Goal: Transaction & Acquisition: Purchase product/service

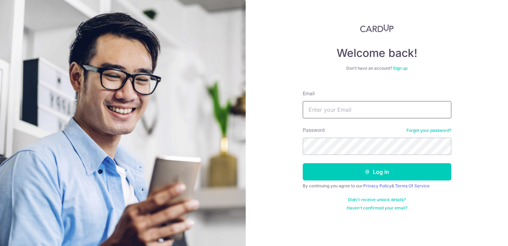
click at [343, 104] on input "Email" at bounding box center [377, 109] width 149 height 17
type input "teosf21@gmail.com"
click at [291, 146] on div "Welcome back! Don’t have an account? Sign up Email teosf21@gmail.com Password F…" at bounding box center [377, 123] width 262 height 246
click at [303, 163] on button "Log in" at bounding box center [377, 171] width 149 height 17
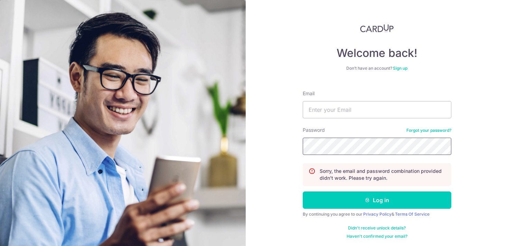
click at [303, 192] on button "Log in" at bounding box center [377, 200] width 149 height 17
click at [368, 118] on input "Email" at bounding box center [377, 109] width 149 height 17
type input "[EMAIL_ADDRESS][DOMAIN_NAME]"
click at [303, 192] on button "Log in" at bounding box center [377, 200] width 149 height 17
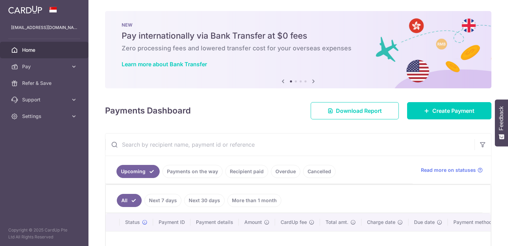
scroll to position [91, 0]
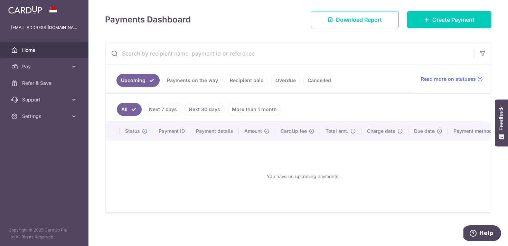
click at [257, 80] on link "Recipient paid" at bounding box center [246, 80] width 43 height 13
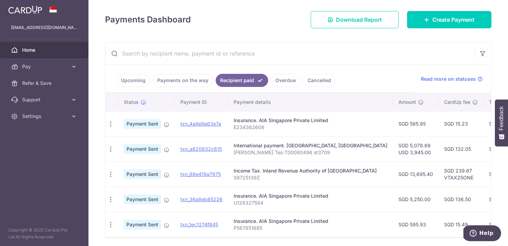
scroll to position [0, 0]
click at [39, 70] on span "Pay" at bounding box center [45, 66] width 46 height 7
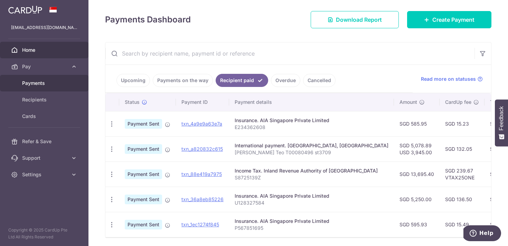
click at [41, 85] on span "Payments" at bounding box center [45, 83] width 46 height 7
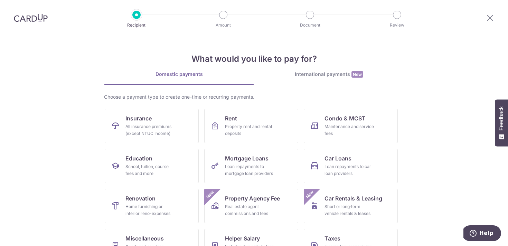
click at [424, 163] on section "What would you like to pay for? Domestic payments International payments New Ch…" at bounding box center [254, 141] width 508 height 210
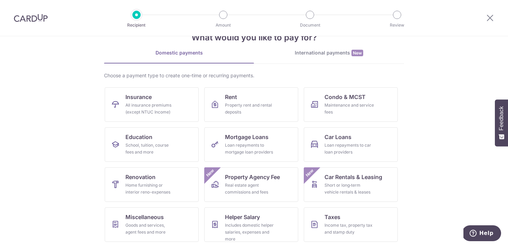
click at [328, 52] on div "International payments New" at bounding box center [329, 52] width 150 height 7
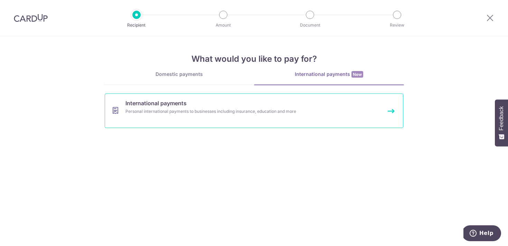
click at [199, 107] on link "International payments Personal international payments to businesses including …" at bounding box center [254, 111] width 299 height 35
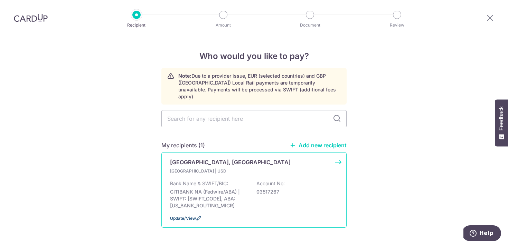
click at [191, 216] on span "Update/View" at bounding box center [183, 218] width 26 height 5
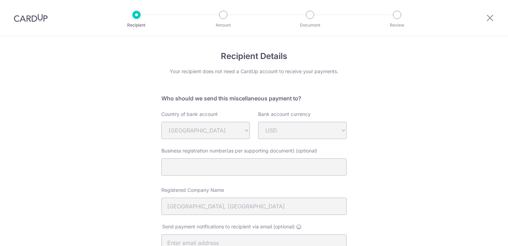
select select "23732"
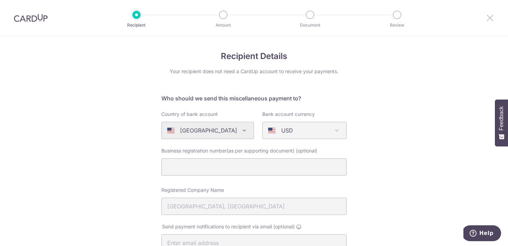
click at [493, 20] on icon at bounding box center [490, 17] width 8 height 9
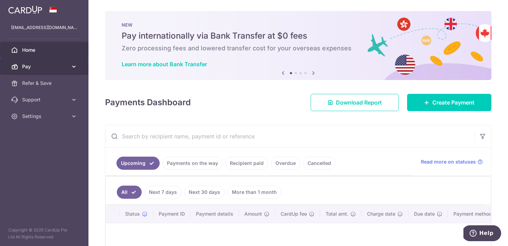
click at [30, 66] on span "Pay" at bounding box center [45, 66] width 46 height 7
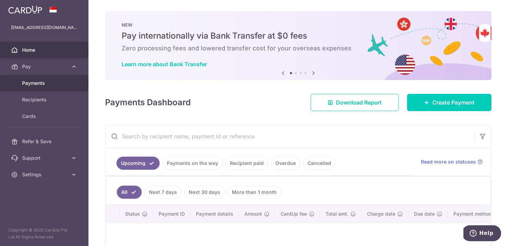
click at [38, 79] on link "Payments" at bounding box center [44, 83] width 88 height 17
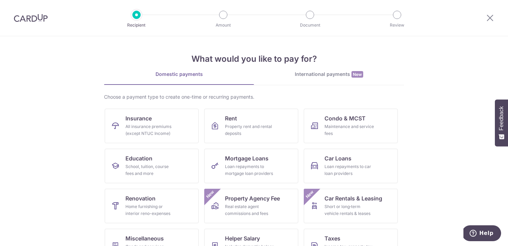
click at [329, 74] on div "International payments New" at bounding box center [329, 74] width 150 height 7
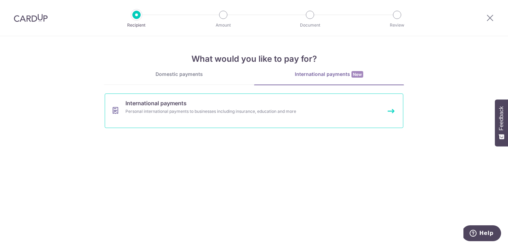
click at [160, 116] on link "International payments Personal international payments to businesses including …" at bounding box center [254, 111] width 299 height 35
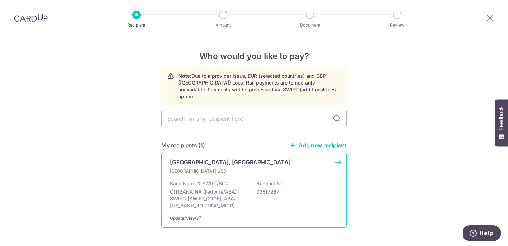
click at [259, 171] on div "United States | USD Bank Name & SWIFT/BIC: CITIBANK NA (Fedwire/ABA) | SWIFT: C…" at bounding box center [254, 188] width 168 height 41
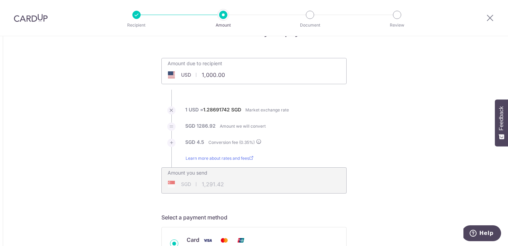
scroll to position [27, 0]
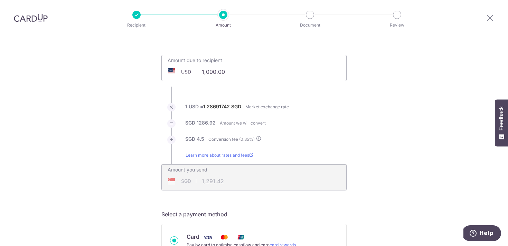
click at [237, 75] on input "1,000.00" at bounding box center [215, 72] width 107 height 16
drag, startPoint x: 228, startPoint y: 74, endPoint x: 186, endPoint y: 73, distance: 41.8
click at [186, 73] on div "USD 1,000.00 1000" at bounding box center [215, 72] width 107 height 16
drag, startPoint x: 232, startPoint y: 70, endPoint x: 202, endPoint y: 70, distance: 30.1
click at [202, 70] on input "1,000.00" at bounding box center [215, 72] width 107 height 16
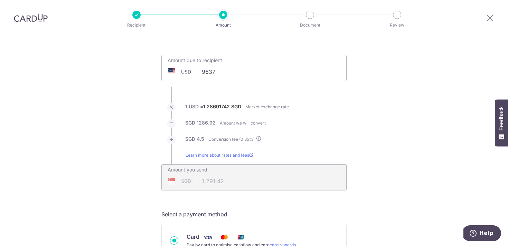
type input "9,637.00"
type input "12,445.68"
click at [231, 69] on input "9,637.00" at bounding box center [215, 72] width 107 height 16
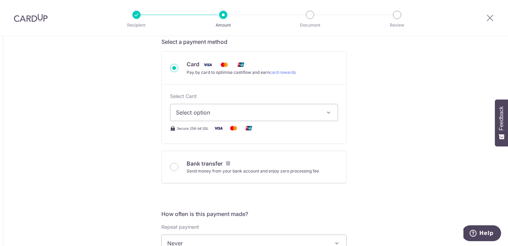
scroll to position [201, 0]
click at [299, 115] on span "Select option" at bounding box center [248, 111] width 144 height 8
type input "9,637.00"
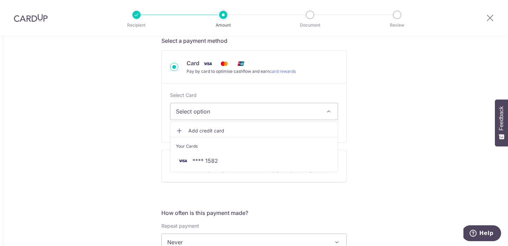
type input "12,447.11"
click at [240, 108] on span "Select option" at bounding box center [248, 111] width 144 height 8
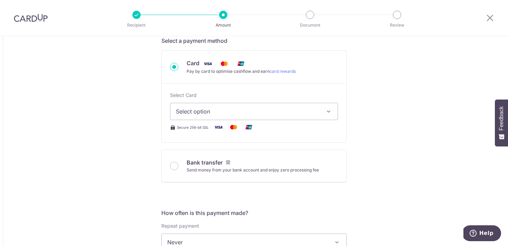
click at [240, 108] on span "Select option" at bounding box center [248, 111] width 144 height 8
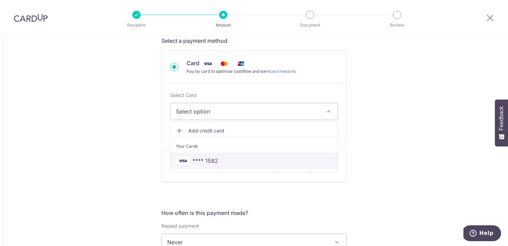
click at [225, 167] on link "**** 1582" at bounding box center [253, 161] width 167 height 17
type input "9,637.00"
type input "12,447.38"
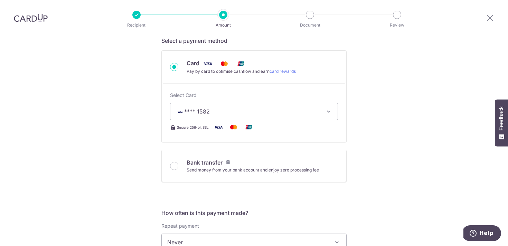
click at [375, 174] on div "Tell us more about your payment Amount due to recipient USD 9,637.00 9637 1 USD…" at bounding box center [254, 243] width 508 height 816
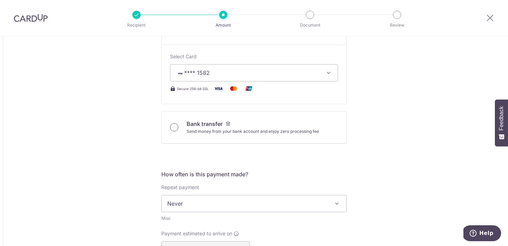
click at [171, 127] on input "Bank transfer Send money from your bank account and enjoy zero processing fee" at bounding box center [174, 127] width 8 height 8
radio input "true"
type input "9,637.00"
type input "12,427.06"
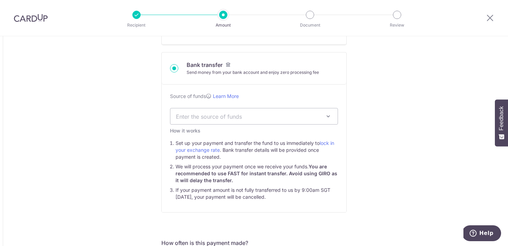
click at [175, 127] on div "Source of funds Learn More Enter the source of funds Employment Investment Inhe…" at bounding box center [254, 149] width 185 height 128
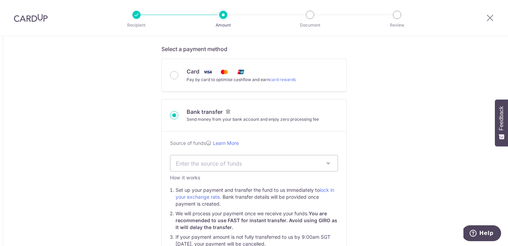
scroll to position [192, 0]
click at [173, 78] on input "Card Pay by card to optimise cashflow and earn card rewards" at bounding box center [174, 76] width 8 height 8
radio input "true"
type input "9,637.00"
type input "12,445.74"
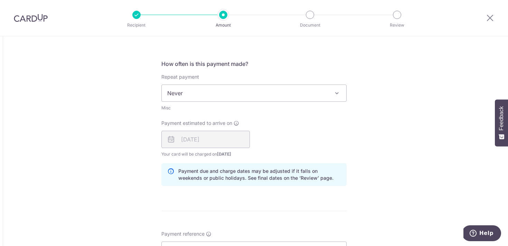
scroll to position [352, 0]
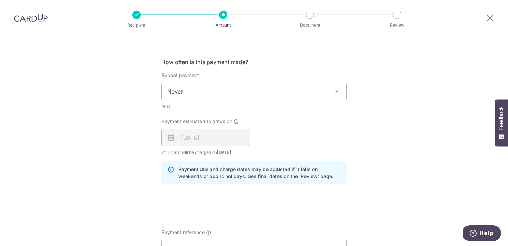
click at [217, 139] on div "07/10/2025" at bounding box center [205, 137] width 88 height 17
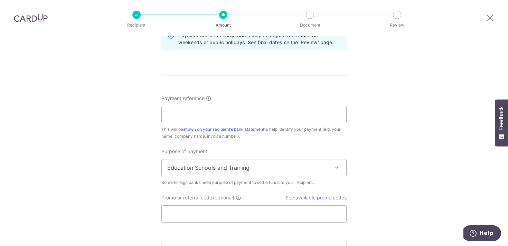
scroll to position [486, 0]
click at [223, 111] on input "Payment reference" at bounding box center [253, 114] width 185 height 17
type input "Shing Fang Teo T00080496 st3709"
drag, startPoint x: 267, startPoint y: 115, endPoint x: 154, endPoint y: 117, distance: 113.4
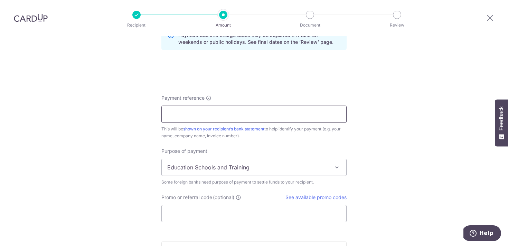
click at [191, 113] on input "Payment reference" at bounding box center [253, 114] width 185 height 17
type input "Shing Fang,Teo T00080496 st3709"
drag, startPoint x: 269, startPoint y: 116, endPoint x: 134, endPoint y: 115, distance: 134.8
click at [202, 114] on input "Payment reference" at bounding box center [253, 114] width 185 height 17
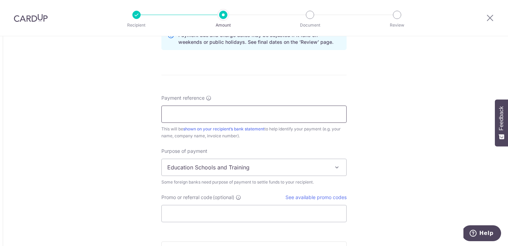
type input "Shing Fang,Teo T00080496 st3709"
click at [299, 113] on input "Shing Fang,Teo T00080496 st3709" at bounding box center [253, 114] width 185 height 17
drag, startPoint x: 293, startPoint y: 114, endPoint x: 153, endPoint y: 114, distance: 140.3
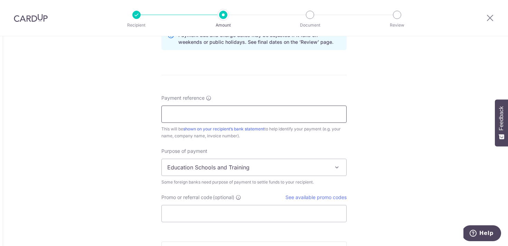
click at [191, 115] on input "Payment reference" at bounding box center [253, 114] width 185 height 17
type input "Shing Fang,Teo T00080496 st3709"
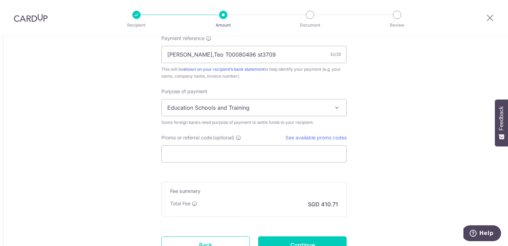
scroll to position [566, 0]
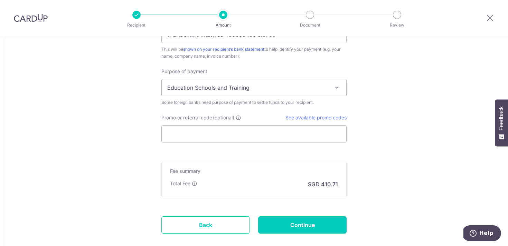
click at [309, 89] on span "Education Schools and Training" at bounding box center [254, 87] width 185 height 17
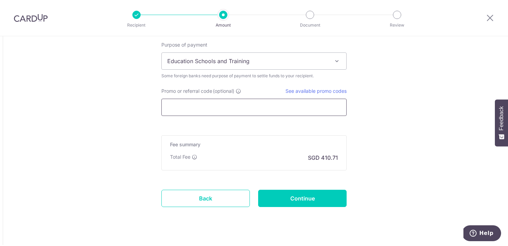
click at [296, 103] on input "Promo or referral code (optional)" at bounding box center [253, 107] width 185 height 17
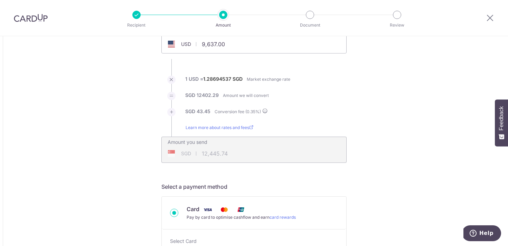
scroll to position [0, 0]
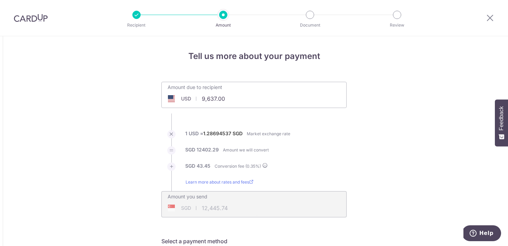
drag, startPoint x: 227, startPoint y: 99, endPoint x: 199, endPoint y: 98, distance: 27.3
click at [199, 98] on input "9,637.00" at bounding box center [215, 99] width 107 height 16
click at [266, 96] on div "Amount due to recipient USD 4818 9637" at bounding box center [254, 90] width 185 height 16
click at [320, 144] on li "1 USD = 1.28694537 SGD Market exchange rate" at bounding box center [253, 138] width 185 height 16
type input "4,818.00"
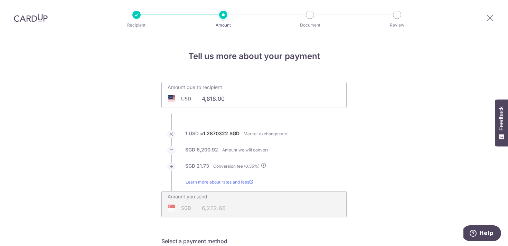
type input "6,222.66"
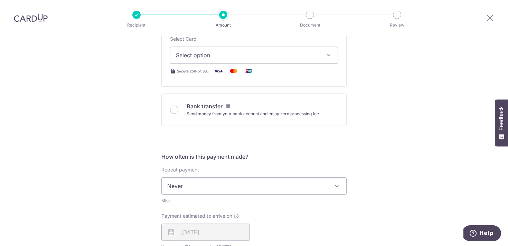
scroll to position [255, 0]
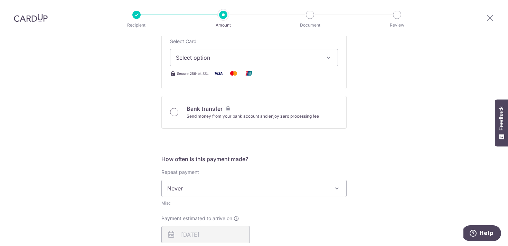
click at [175, 111] on input "Bank transfer Send money from your bank account and enjoy zero processing fee" at bounding box center [174, 112] width 8 height 8
radio input "true"
type input "4,818.00"
type input "6,213.38"
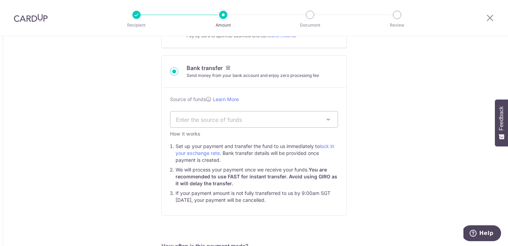
scroll to position [250, 0]
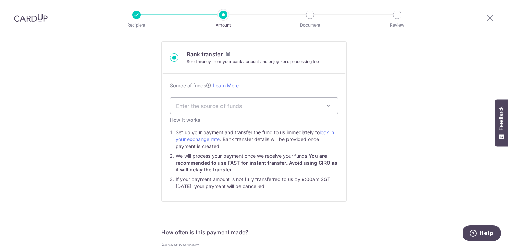
click at [390, 109] on div "Tell us more about your payment Amount due to recipient USD 4,818.00 4818 1 USD…" at bounding box center [254, 217] width 508 height 863
click at [328, 112] on span "Enter the source of funds" at bounding box center [253, 106] width 167 height 16
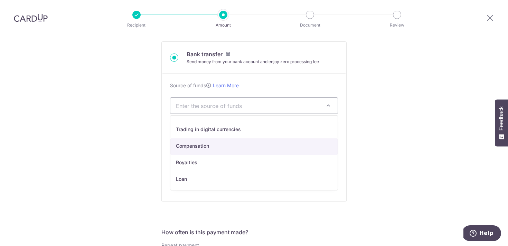
scroll to position [113, 0]
click at [402, 147] on div "Tell us more about your payment Amount due to recipient USD 4,818.00 4818 1 USD…" at bounding box center [254, 217] width 508 height 863
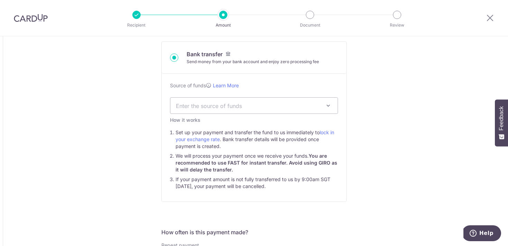
click at [327, 107] on span at bounding box center [328, 106] width 8 height 8
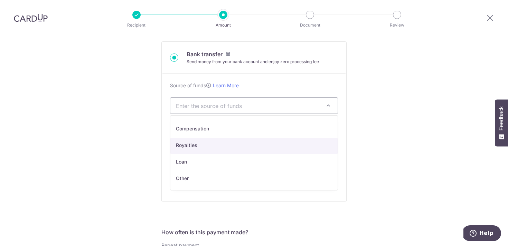
click at [380, 154] on div "Tell us more about your payment Amount due to recipient USD 4,818.00 4818 1 USD…" at bounding box center [254, 217] width 508 height 863
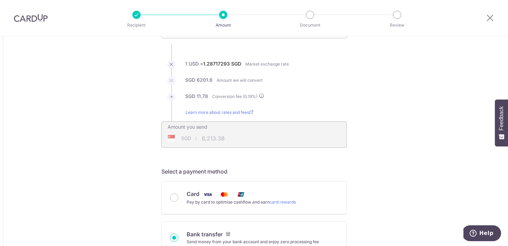
scroll to position [0, 0]
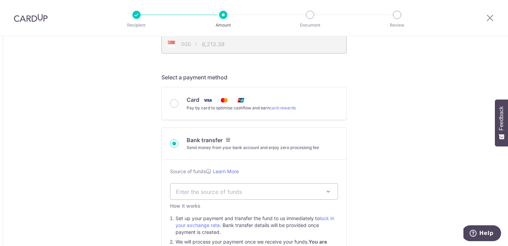
scroll to position [171, 0]
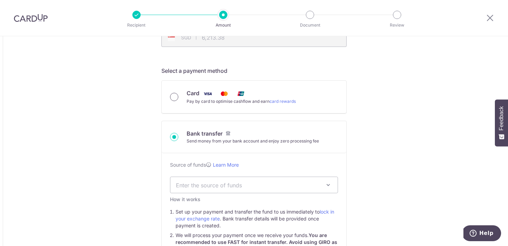
click at [175, 99] on input "Card Pay by card to optimise cashflow and earn card rewards" at bounding box center [174, 97] width 8 height 8
radio input "true"
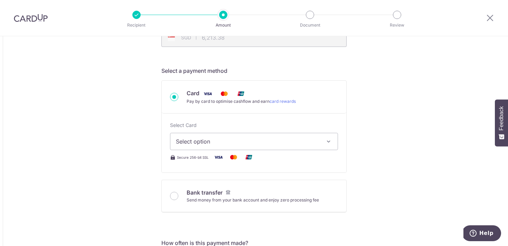
type input "4,818.00"
type input "6,222.77"
click at [221, 149] on button "Select option" at bounding box center [254, 141] width 168 height 17
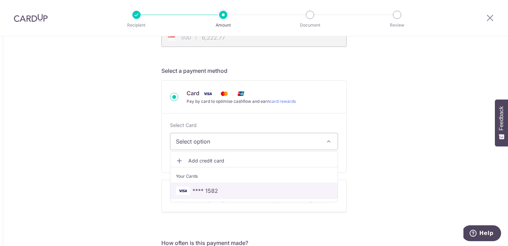
click at [239, 196] on link "**** 1582" at bounding box center [253, 191] width 167 height 17
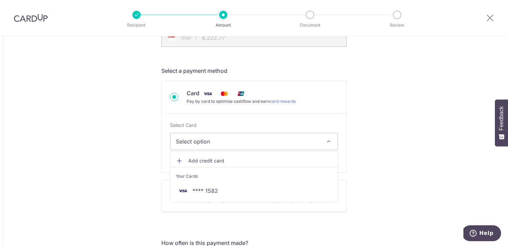
type input "4,818.00"
type input "6,222.78"
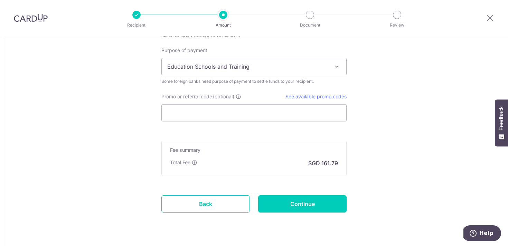
scroll to position [605, 0]
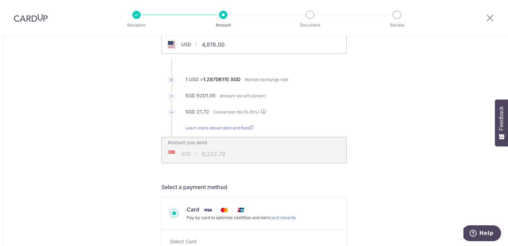
scroll to position [0, 0]
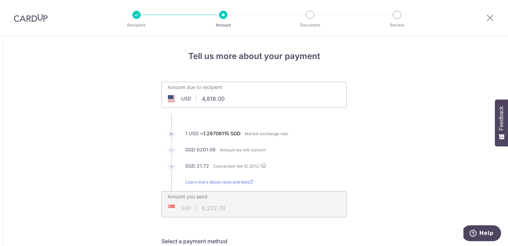
click at [223, 100] on input "4,818.00" at bounding box center [215, 99] width 107 height 16
drag, startPoint x: 228, startPoint y: 101, endPoint x: 197, endPoint y: 100, distance: 30.4
click at [197, 100] on input "4,818.00" at bounding box center [215, 99] width 107 height 16
click at [340, 147] on li "SGD 6201.06 Amount we will convert" at bounding box center [253, 155] width 185 height 16
click at [274, 96] on div "Amount due to recipient USD 9637 4818" at bounding box center [254, 90] width 185 height 16
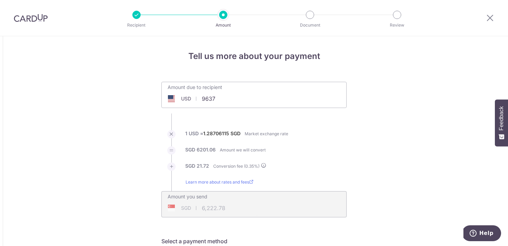
type input "9,637.00"
type input "12,443.72"
type input "9,637.00"
type input "12,444.05"
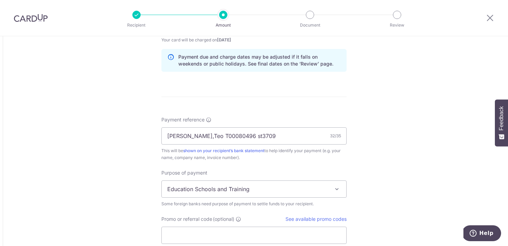
scroll to position [605, 0]
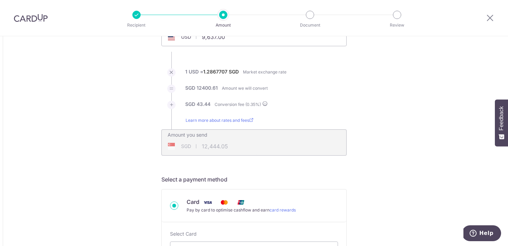
scroll to position [0, 0]
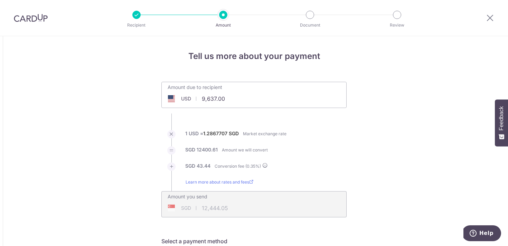
drag, startPoint x: 215, startPoint y: 99, endPoint x: 185, endPoint y: 99, distance: 29.7
click at [185, 99] on div "USD 9,637.00 9637" at bounding box center [215, 99] width 107 height 16
drag, startPoint x: 230, startPoint y: 99, endPoint x: 202, endPoint y: 99, distance: 28.0
click at [202, 99] on input "9,637.00" at bounding box center [215, 99] width 107 height 16
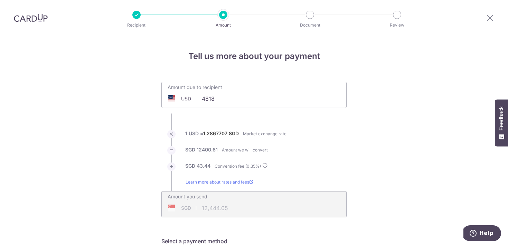
click at [271, 101] on div "Amount due to recipient USD 4818 9637" at bounding box center [253, 95] width 185 height 26
type input "4,818.00"
type input "6,222.13"
click at [331, 155] on li "SGD 6200.41 Amount we will convert" at bounding box center [253, 155] width 185 height 16
type input "4,818.00"
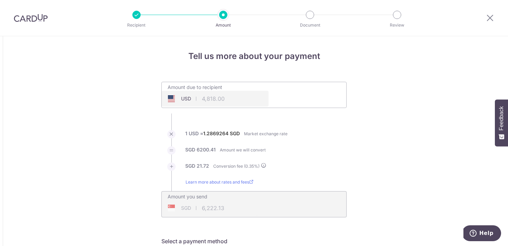
type input "6,222.18"
type input "4,818.00"
type input "6,222.25"
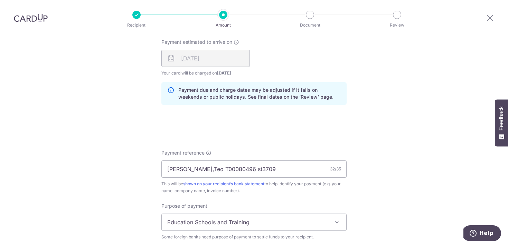
scroll to position [605, 0]
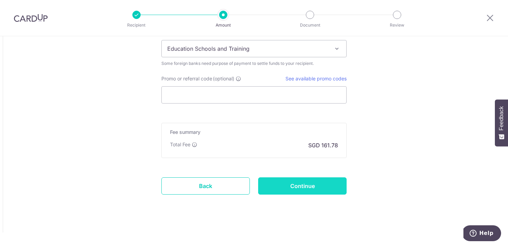
click at [311, 183] on input "Continue" at bounding box center [302, 186] width 88 height 17
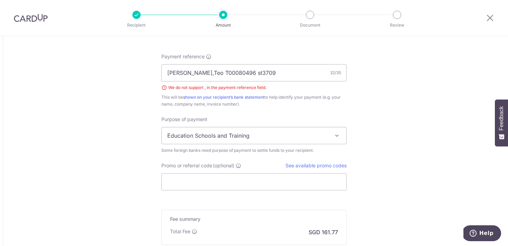
scroll to position [488, 0]
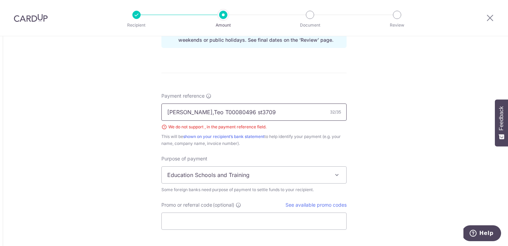
click at [198, 113] on input "Shing Fang,Teo T00080496 st3709" at bounding box center [253, 112] width 185 height 17
type input "Shing Fang Teo T00080496 st3709"
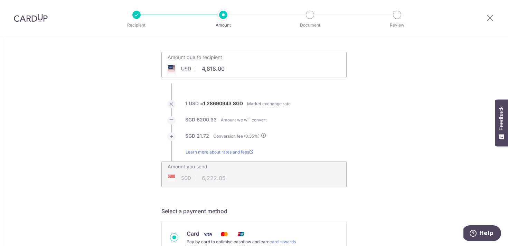
scroll to position [31, 0]
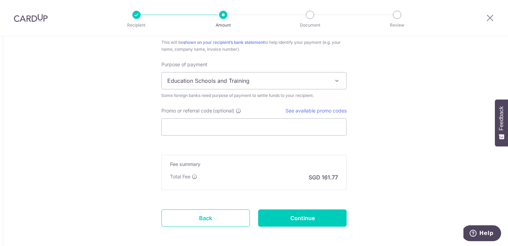
scroll to position [615, 0]
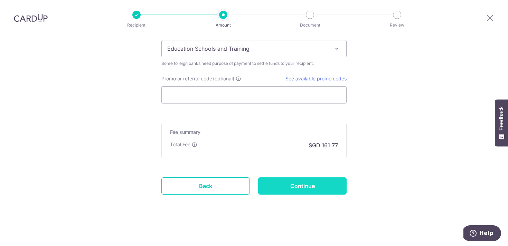
click at [313, 190] on input "Continue" at bounding box center [302, 186] width 88 height 17
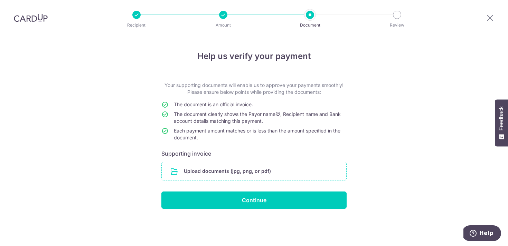
click at [239, 173] on input "file" at bounding box center [254, 171] width 185 height 18
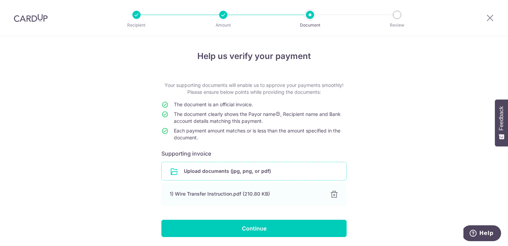
click at [233, 170] on input "file" at bounding box center [254, 171] width 185 height 18
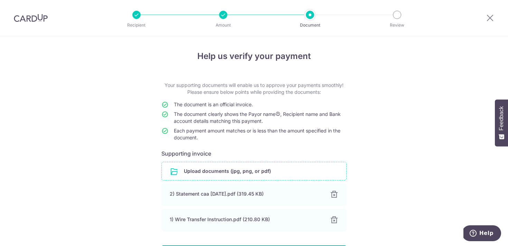
click at [411, 160] on div "Help us verify your payment Your supporting documents will enable us to approve…" at bounding box center [254, 165] width 508 height 259
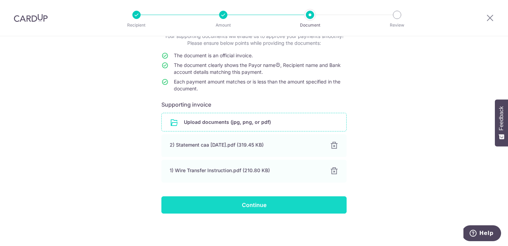
click at [261, 205] on input "Continue" at bounding box center [253, 205] width 185 height 17
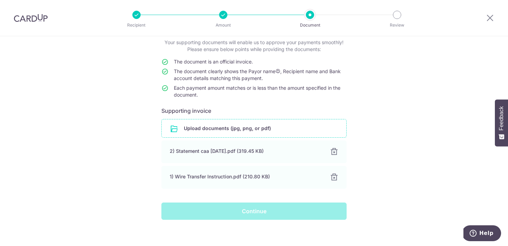
scroll to position [38, 0]
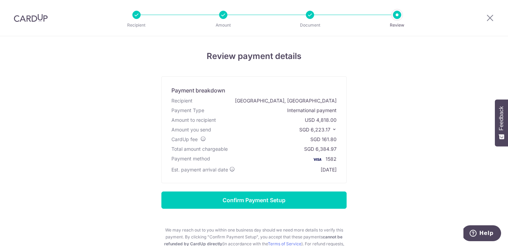
click at [334, 130] on icon at bounding box center [334, 129] width 5 height 5
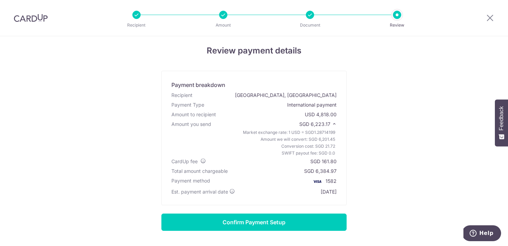
scroll to position [4, 0]
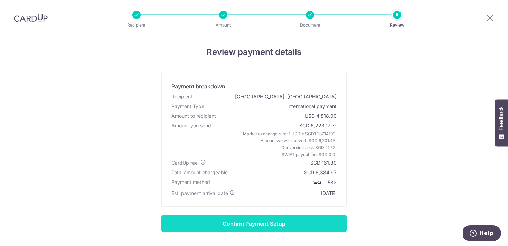
click at [319, 225] on input "Confirm Payment Setup" at bounding box center [253, 223] width 185 height 17
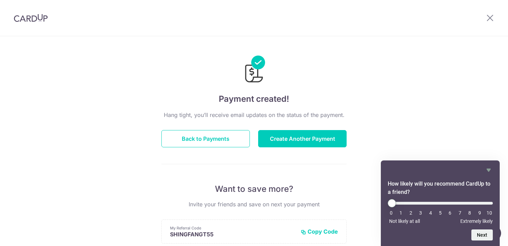
click at [391, 138] on div "Payment created! Hang tight, you’ll receive email updates on the status of the …" at bounding box center [254, 220] width 508 height 369
click at [426, 99] on div "Payment created! Hang tight, you’ll receive email updates on the status of the …" at bounding box center [254, 220] width 508 height 369
click at [215, 137] on button "Back to Payments" at bounding box center [205, 138] width 88 height 17
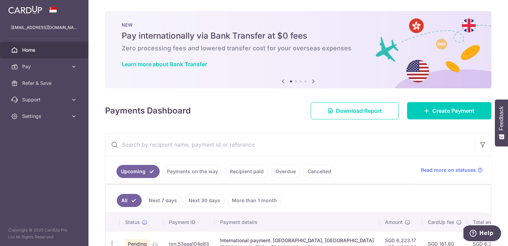
scroll to position [44, 0]
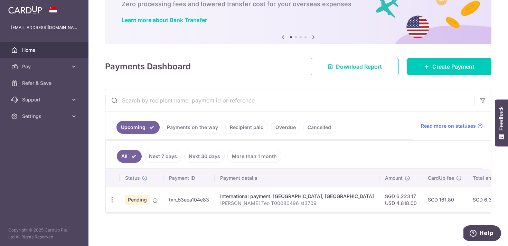
click at [270, 227] on div "× Pause Schedule Pause all future payments in this series Pause just this one p…" at bounding box center [298, 123] width 420 height 246
click at [287, 68] on div "Payments Dashboard Download Report Create Payment" at bounding box center [298, 65] width 386 height 20
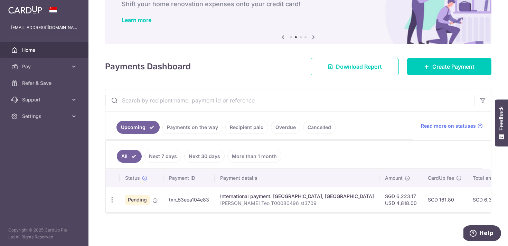
click at [279, 73] on div "Payments Dashboard Download Report Create Payment" at bounding box center [298, 65] width 386 height 20
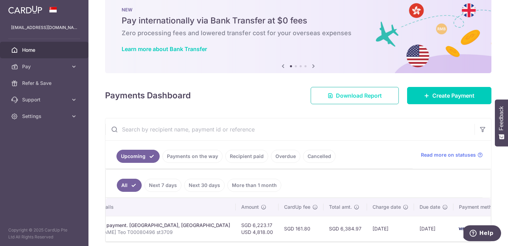
scroll to position [0, 0]
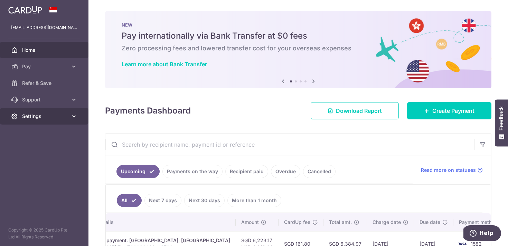
click at [48, 114] on span "Settings" at bounding box center [45, 116] width 46 height 7
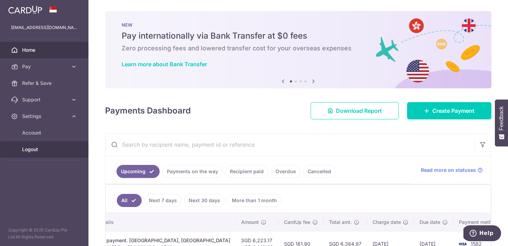
click at [35, 149] on span "Logout" at bounding box center [45, 149] width 46 height 7
